Goal: Task Accomplishment & Management: Manage account settings

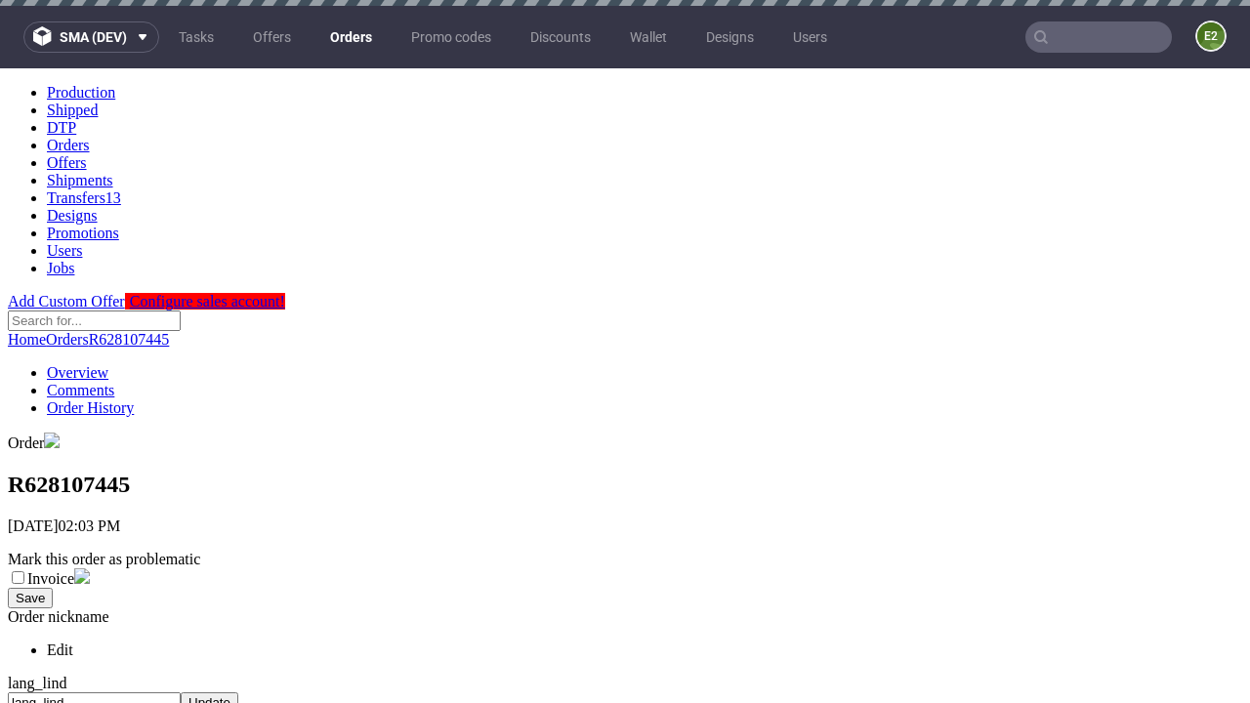
scroll to position [746, 0]
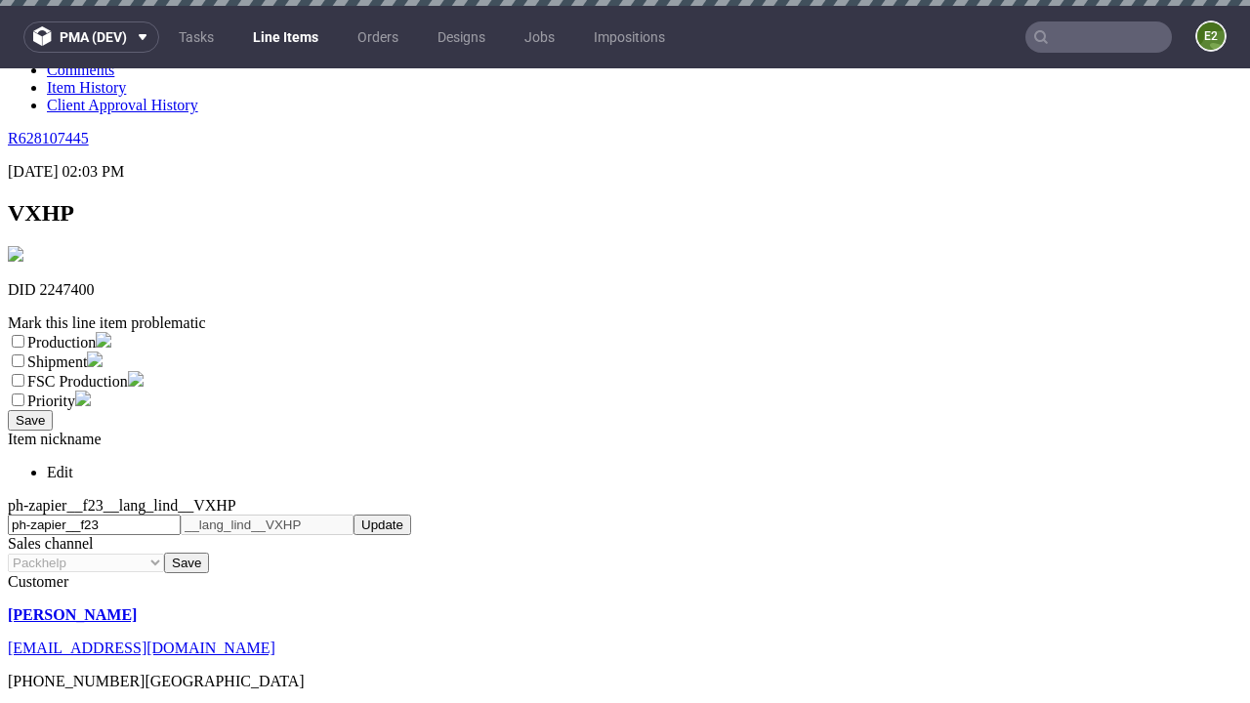
scroll to position [6, 0]
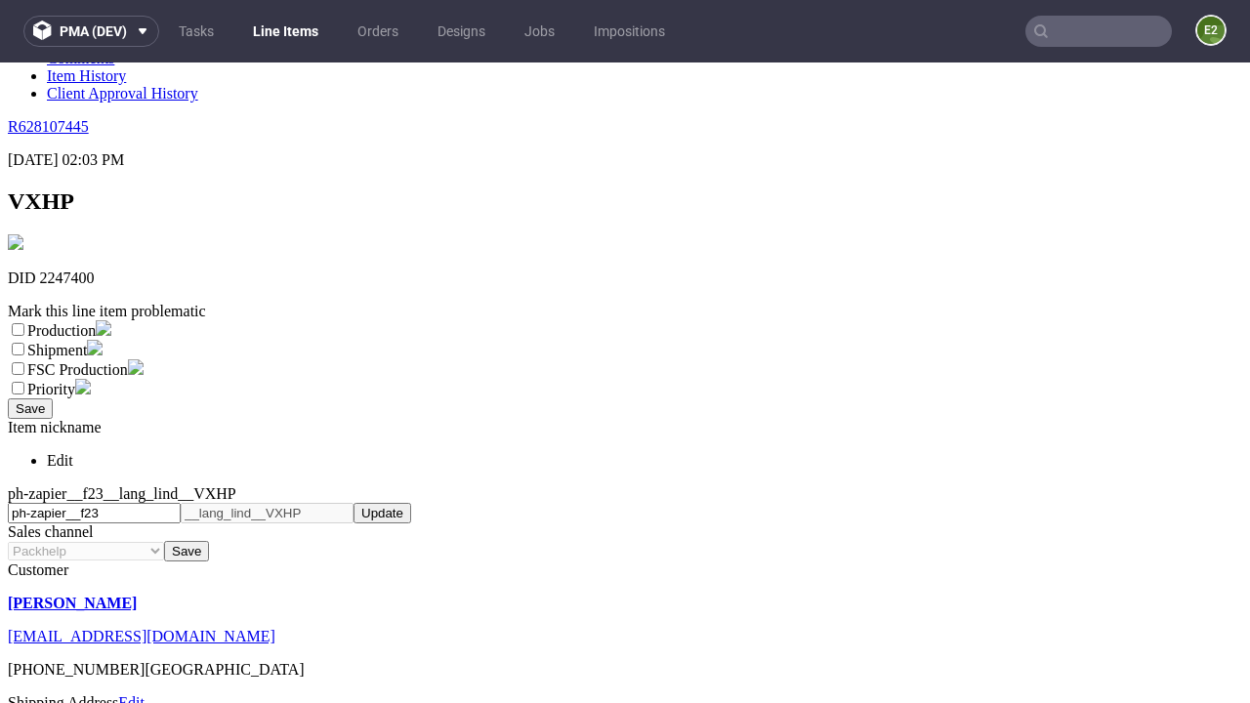
select select "dtp_ca_needed"
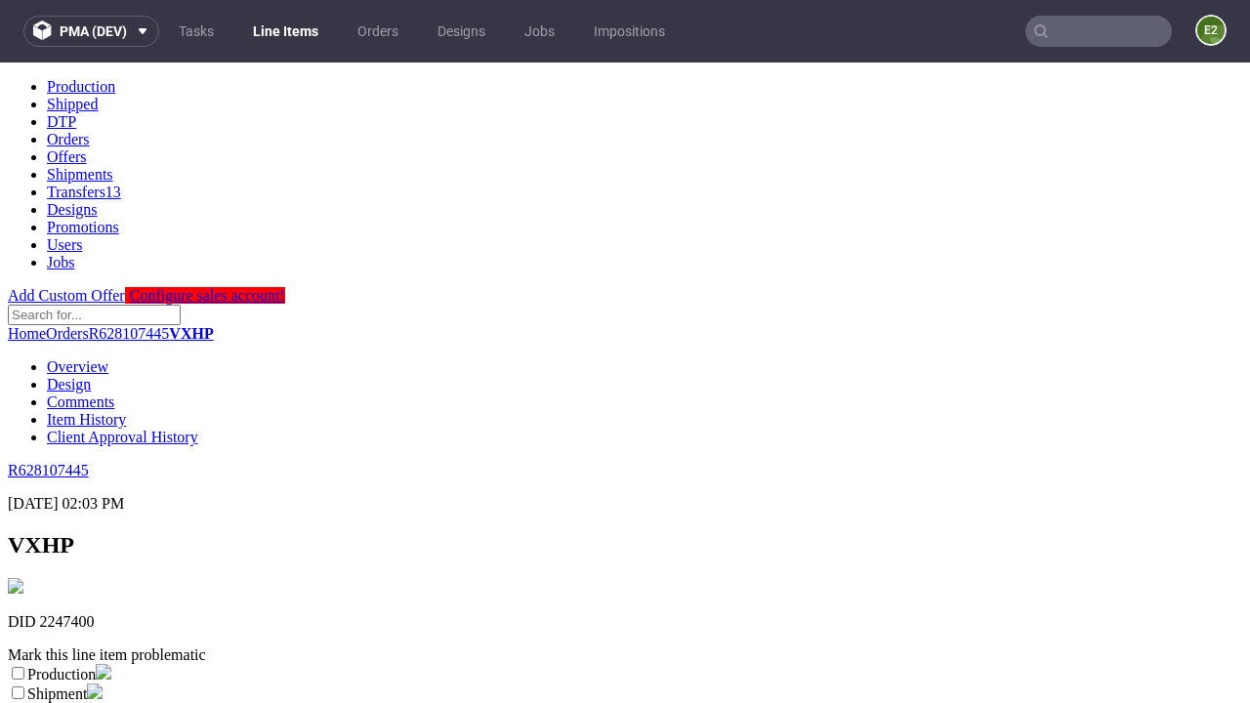
scroll to position [0, 0]
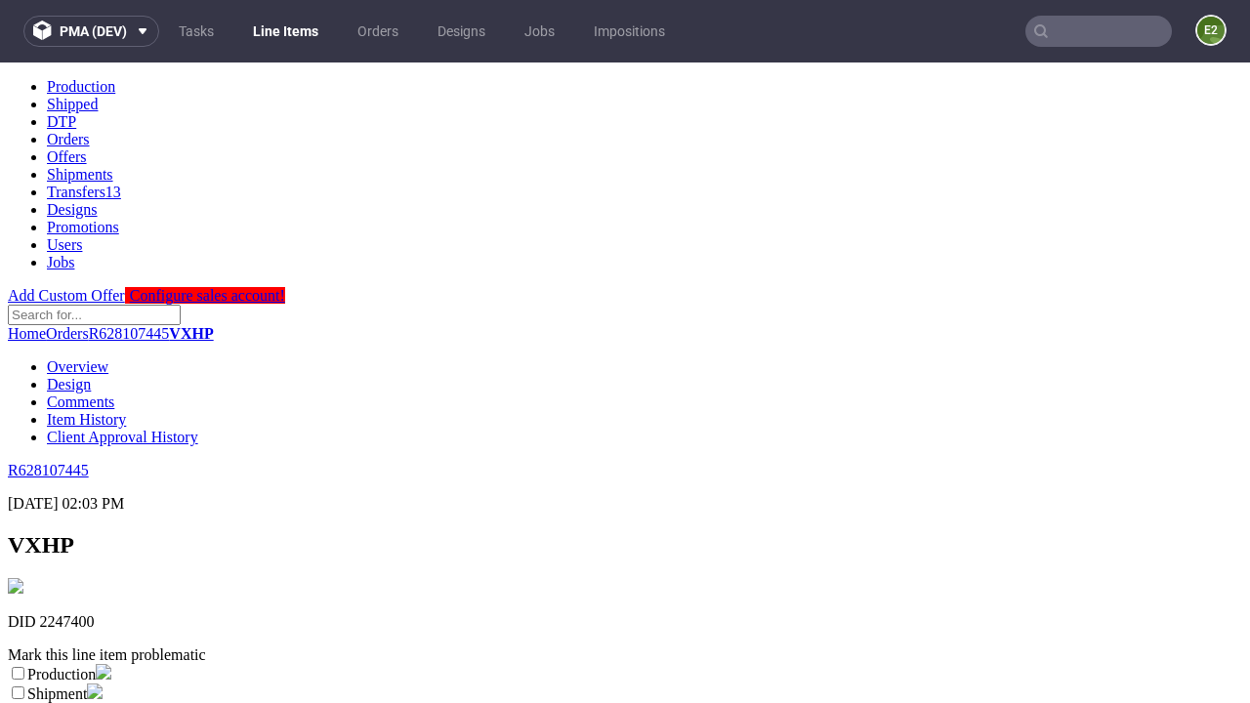
checkbox input "true"
